Goal: Check status

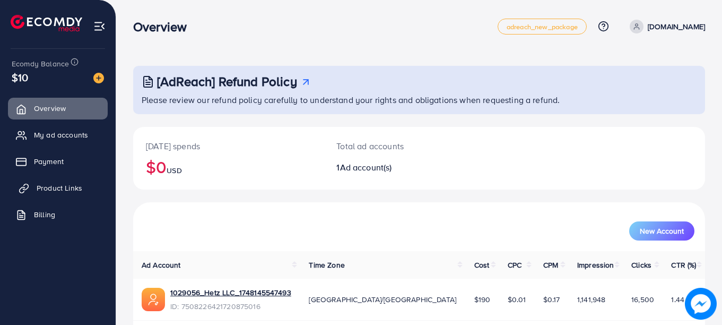
click at [72, 187] on span "Product Links" at bounding box center [60, 188] width 46 height 11
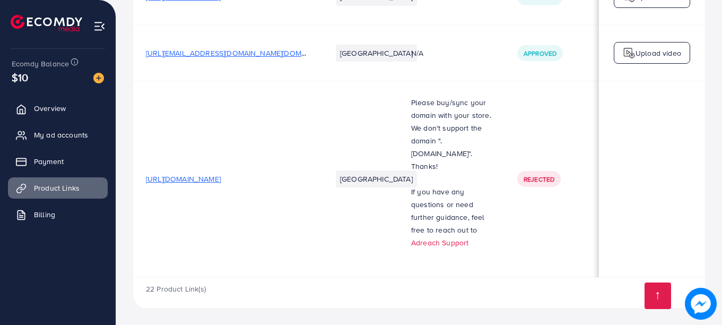
scroll to position [0, 269]
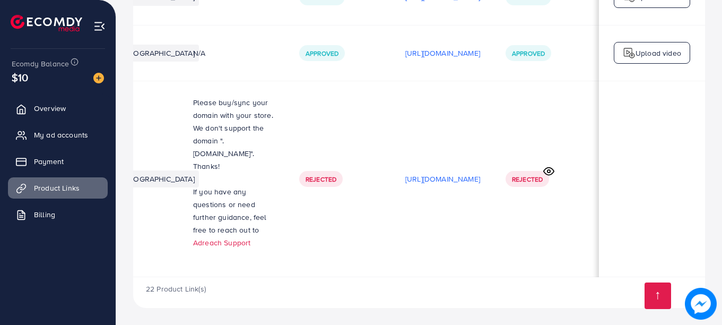
click at [546, 167] on icon at bounding box center [549, 170] width 10 height 7
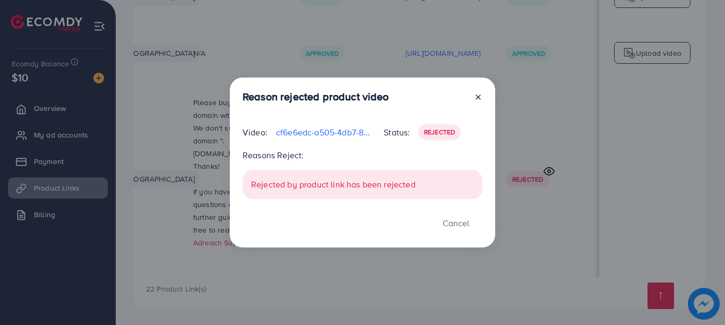
click at [477, 98] on line at bounding box center [478, 97] width 4 height 4
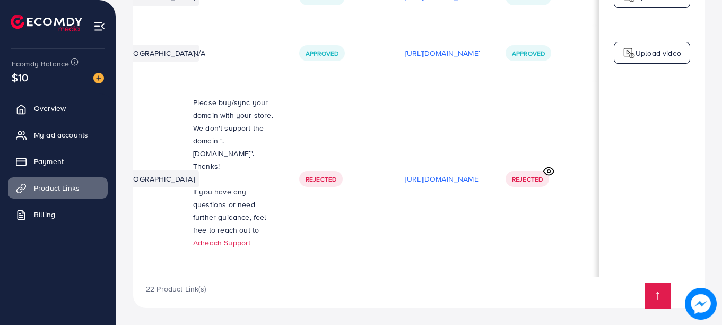
click at [299, 273] on td "Rejected" at bounding box center [339, 179] width 106 height 196
click at [550, 170] on circle at bounding box center [549, 171] width 3 height 3
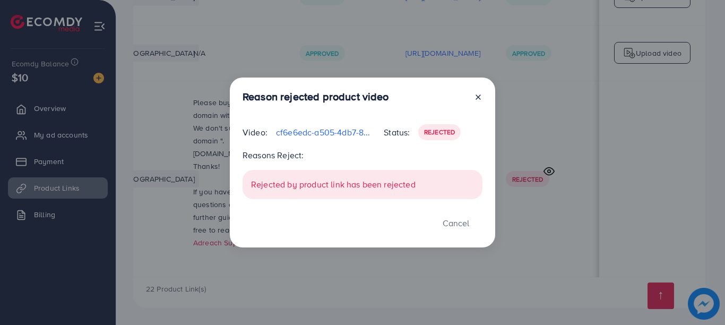
click at [476, 97] on icon at bounding box center [478, 97] width 8 height 8
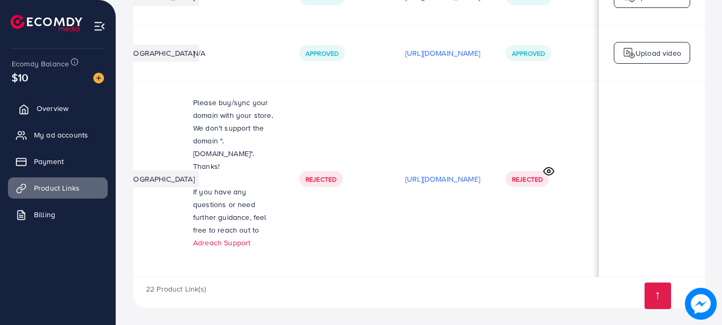
click at [57, 107] on span "Overview" at bounding box center [53, 108] width 32 height 11
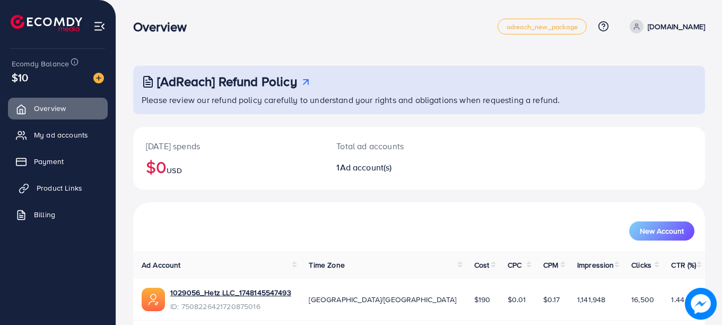
click at [51, 188] on span "Product Links" at bounding box center [60, 188] width 46 height 11
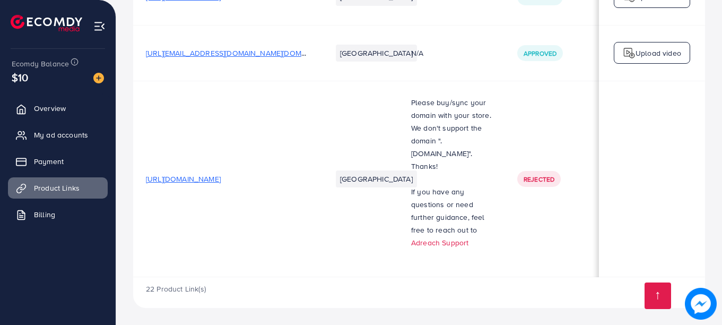
scroll to position [0, 269]
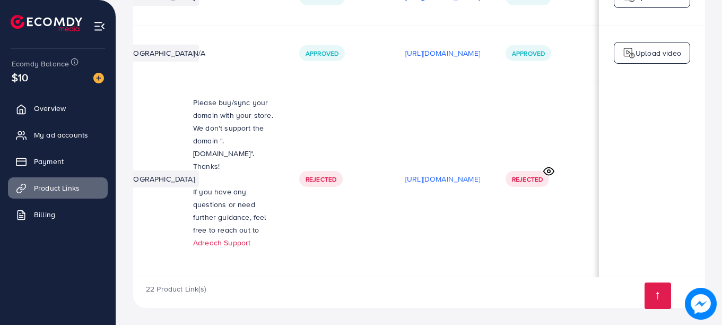
click at [550, 170] on circle at bounding box center [549, 171] width 3 height 3
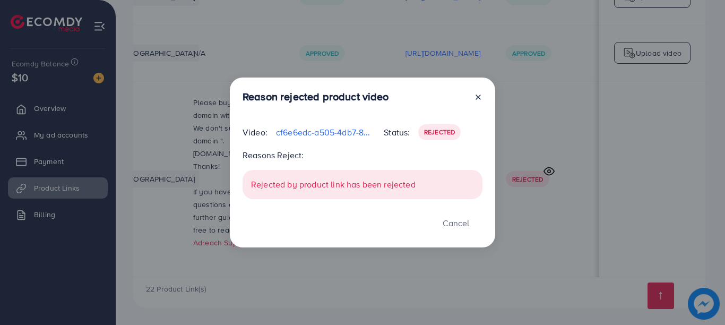
click at [479, 99] on icon at bounding box center [478, 97] width 8 height 8
